Goal: Complete application form

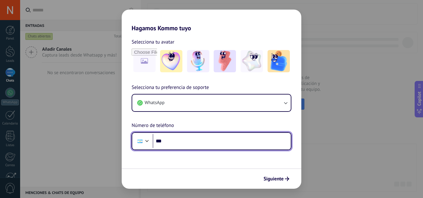
click at [215, 141] on input "***" at bounding box center [222, 141] width 138 height 14
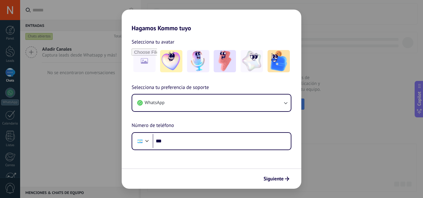
click at [226, 184] on div "Siguiente" at bounding box center [212, 179] width 180 height 20
click at [270, 174] on div "Siguiente" at bounding box center [212, 179] width 180 height 20
click at [276, 179] on span "Siguiente" at bounding box center [273, 179] width 20 height 4
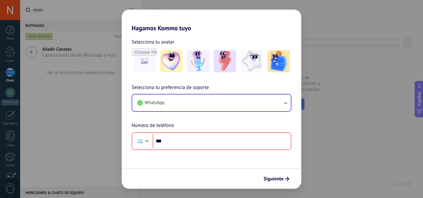
drag, startPoint x: 267, startPoint y: 78, endPoint x: 277, endPoint y: 98, distance: 22.6
click at [268, 81] on div "Selecciona tu avatar Selecciona tu preferencia de soporte WhatsApp Número de te…" at bounding box center [212, 91] width 180 height 119
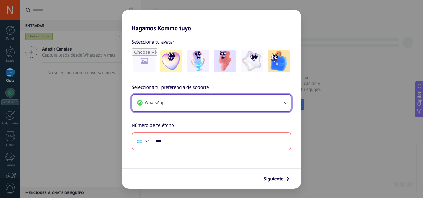
click at [282, 106] on button "WhatsApp" at bounding box center [211, 103] width 158 height 17
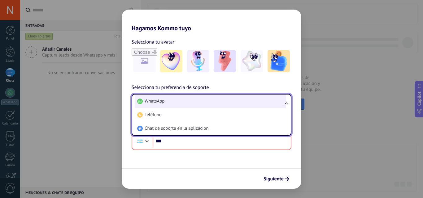
click at [275, 101] on li "WhatsApp" at bounding box center [210, 102] width 151 height 14
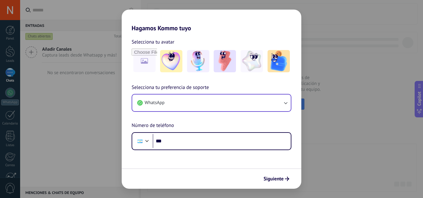
drag, startPoint x: 205, startPoint y: 22, endPoint x: 208, endPoint y: 29, distance: 7.2
click at [207, 24] on h2 "Hagamos Kommo tuyo" at bounding box center [212, 21] width 180 height 22
click at [145, 39] on div "Selecciona tu avatar Selecciona tu preferencia de soporte WhatsApp Número de te…" at bounding box center [212, 91] width 180 height 119
click at [227, 38] on div "Selecciona tu avatar" at bounding box center [212, 42] width 160 height 8
